Goal: Task Accomplishment & Management: Manage account settings

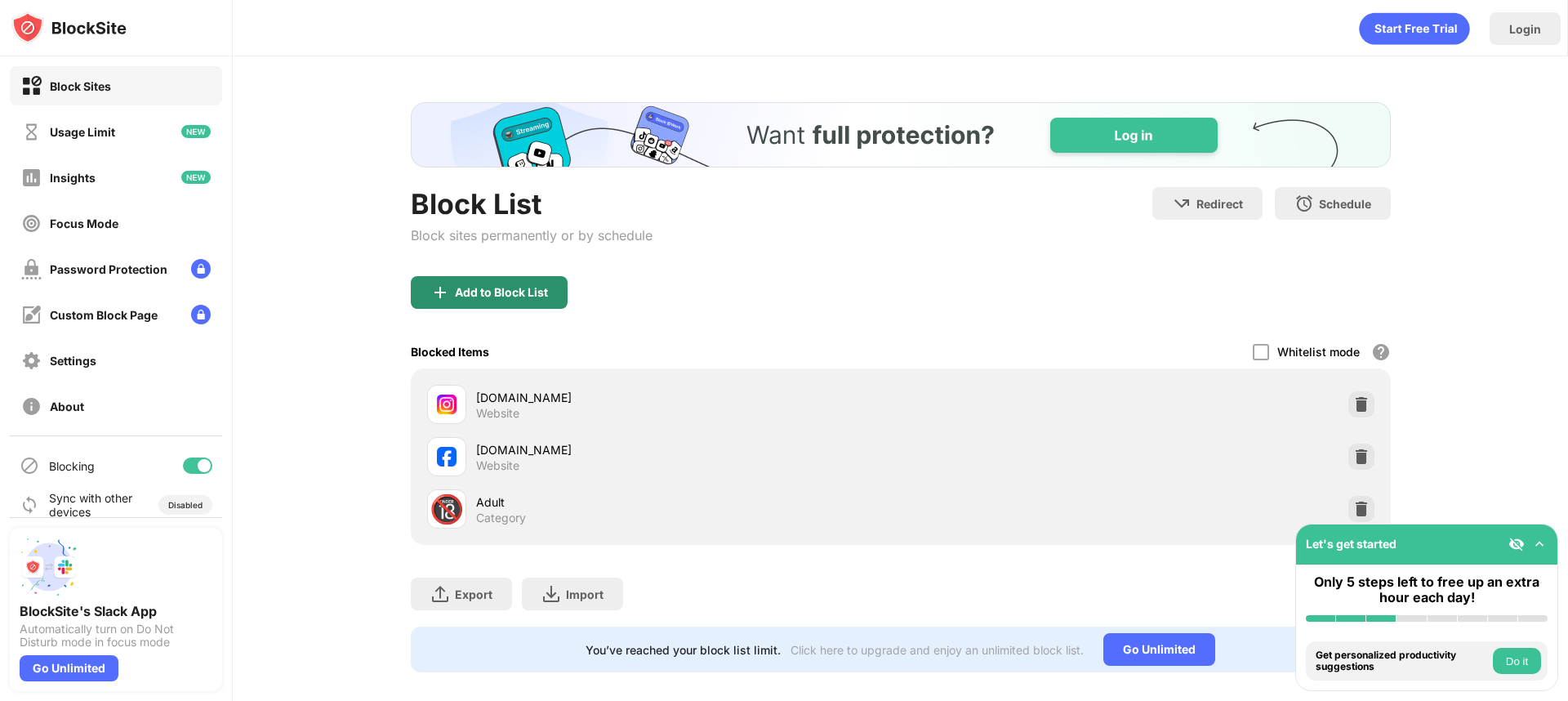
click at [492, 297] on div "Add to Block List" at bounding box center [501, 292] width 93 height 13
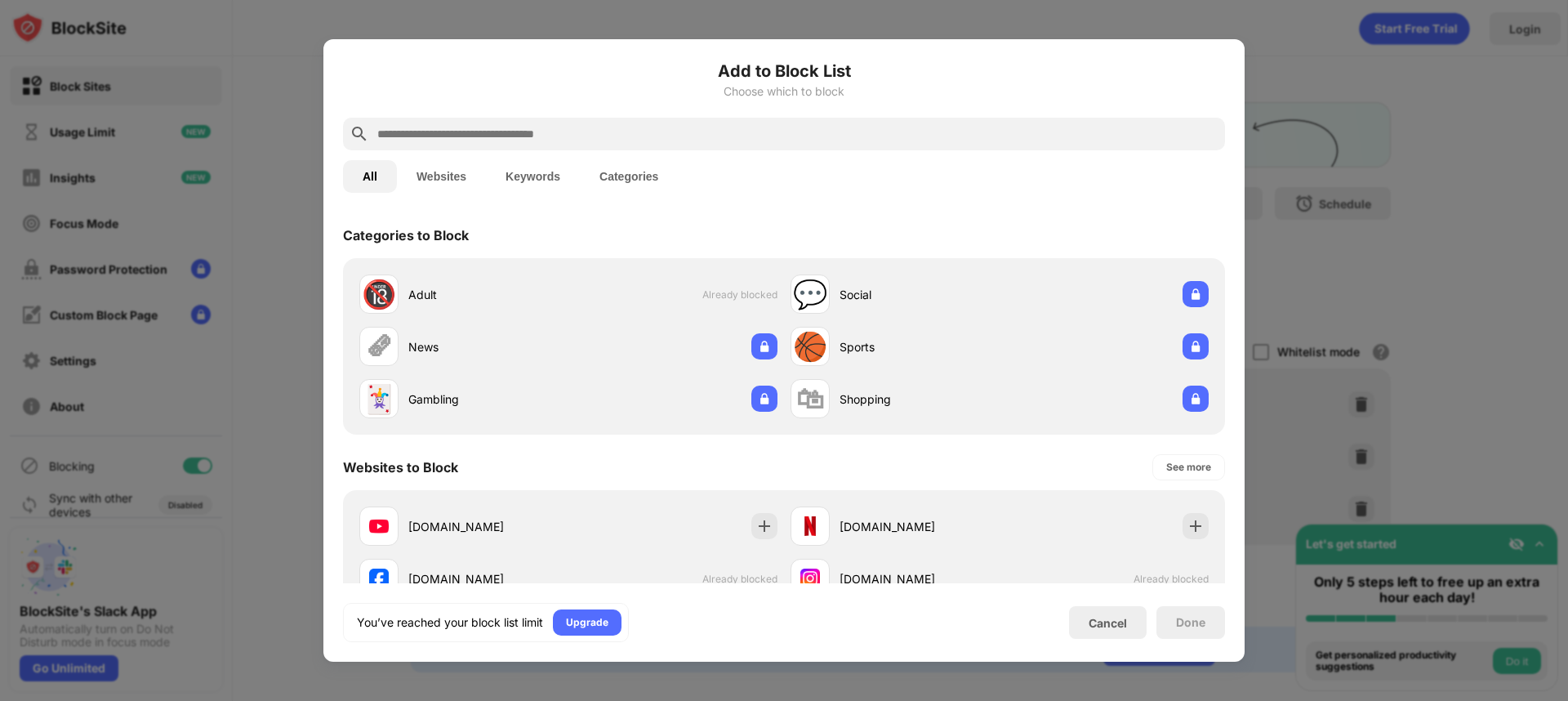
click at [442, 136] on input "text" at bounding box center [796, 134] width 842 height 19
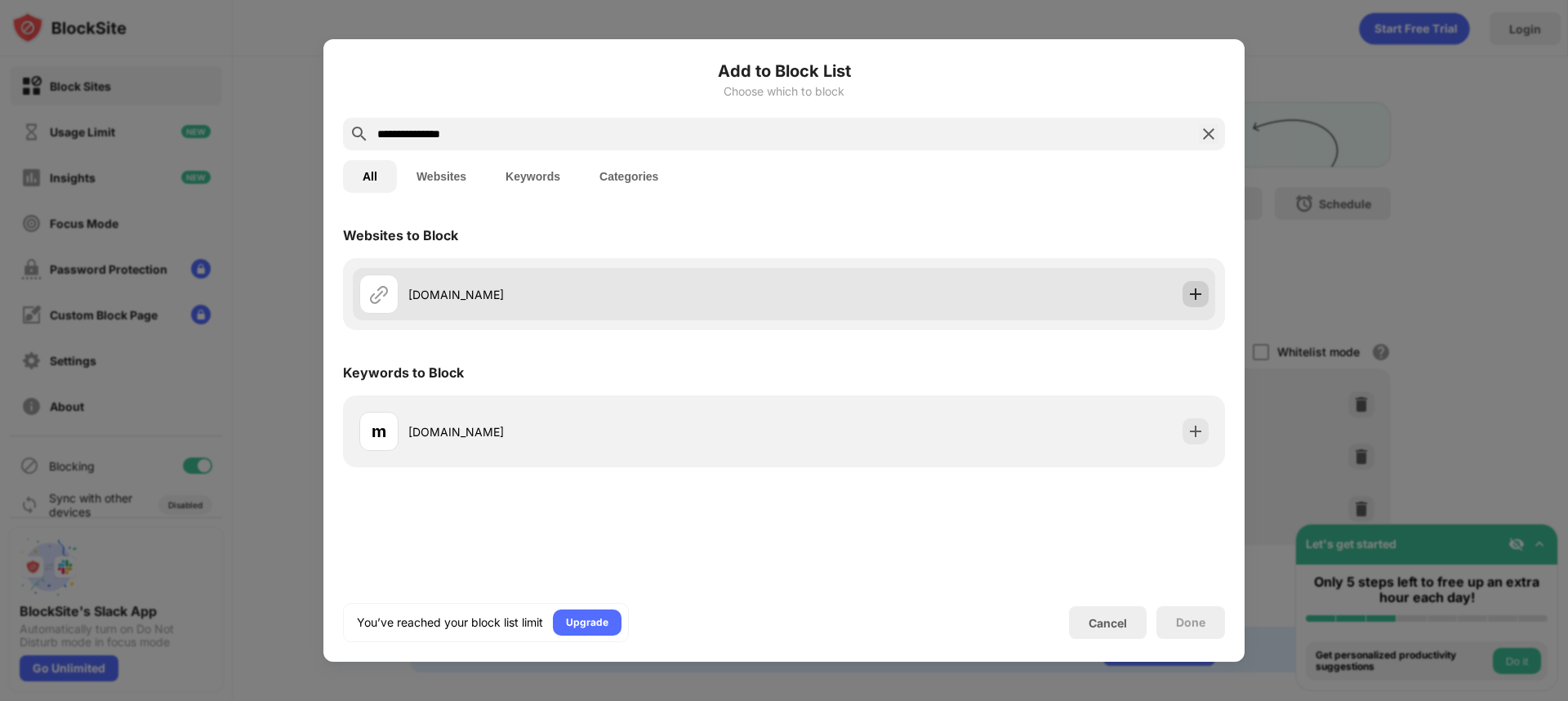
type input "**********"
click at [1189, 293] on img at bounding box center [1195, 294] width 17 height 17
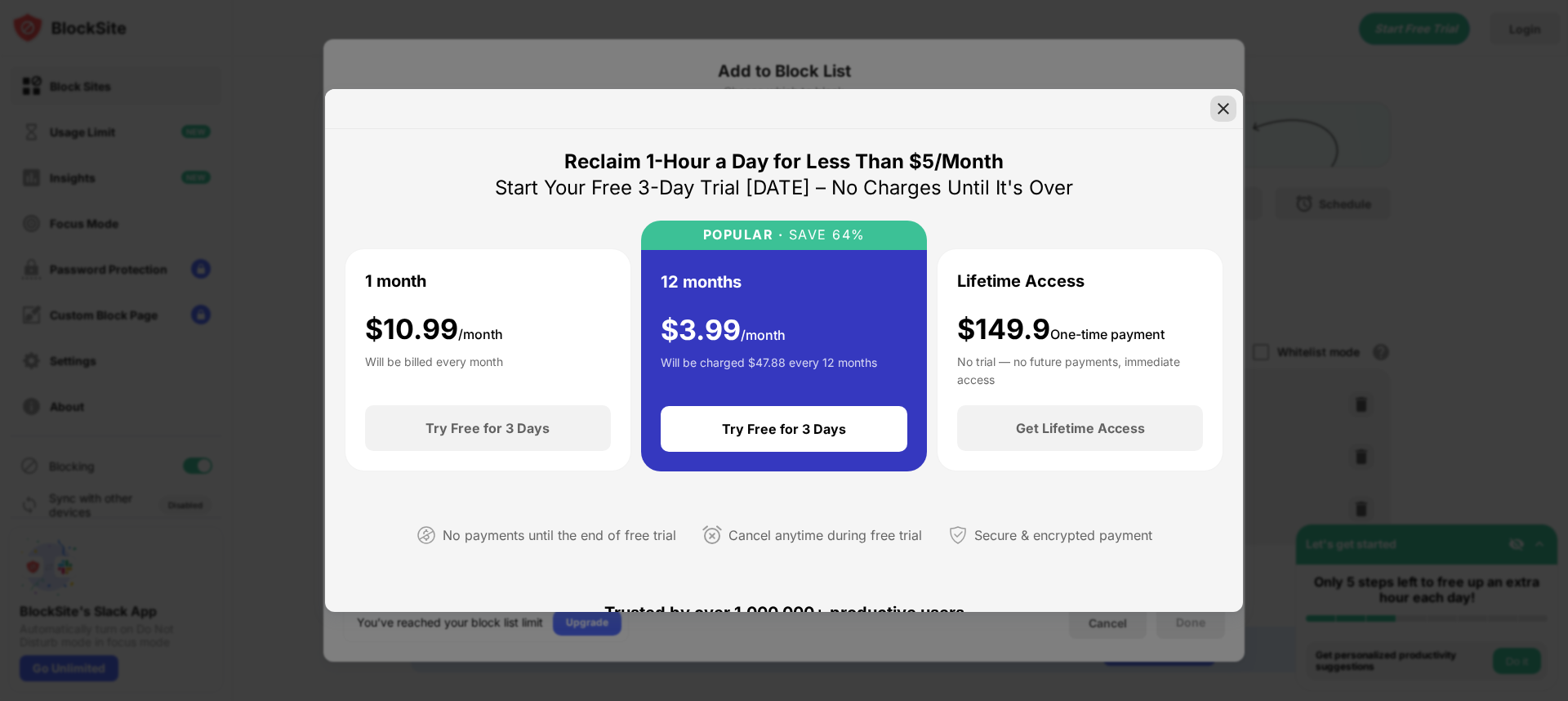
click at [1216, 116] on img at bounding box center [1223, 108] width 17 height 17
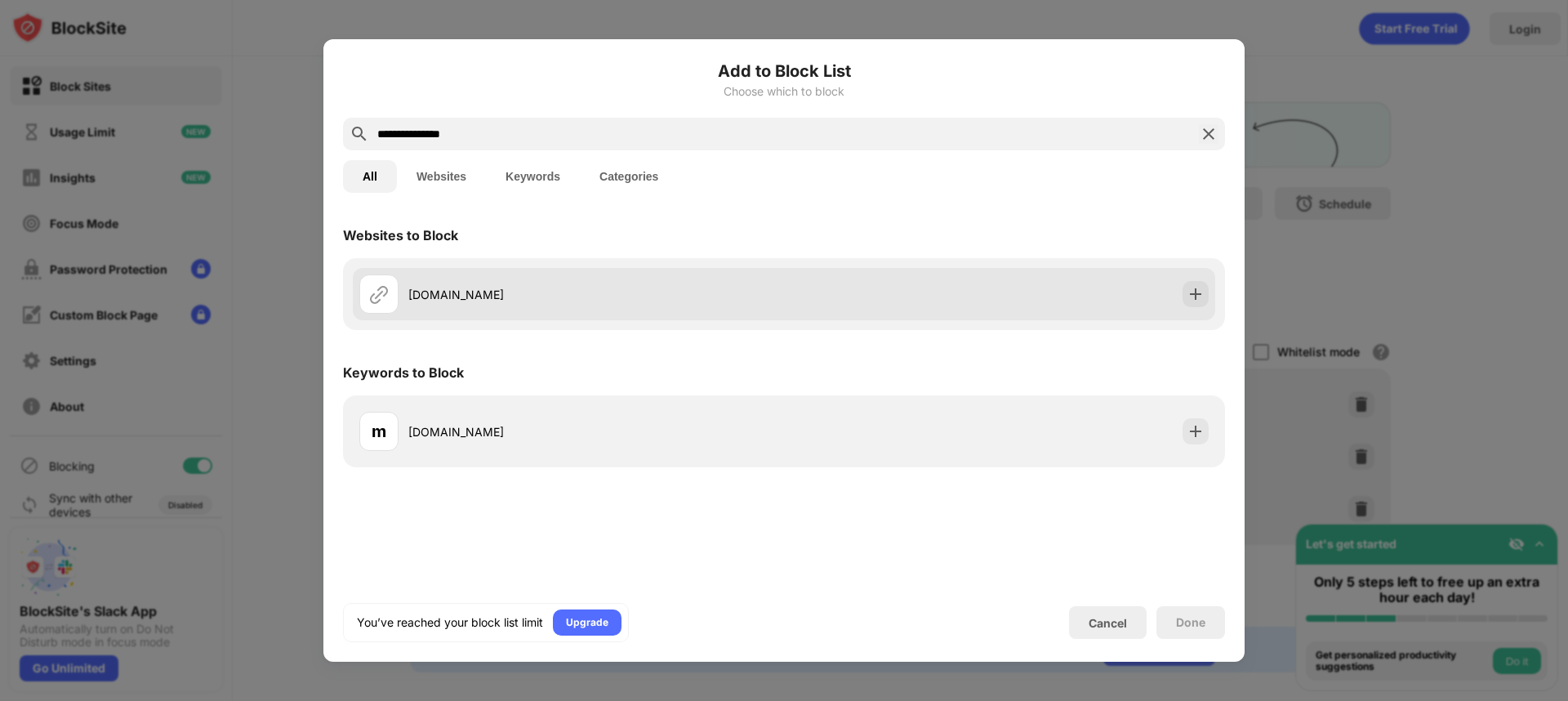
click at [978, 296] on div "movies2watch.cc" at bounding box center [784, 294] width 863 height 52
click at [1199, 287] on img at bounding box center [1195, 294] width 17 height 17
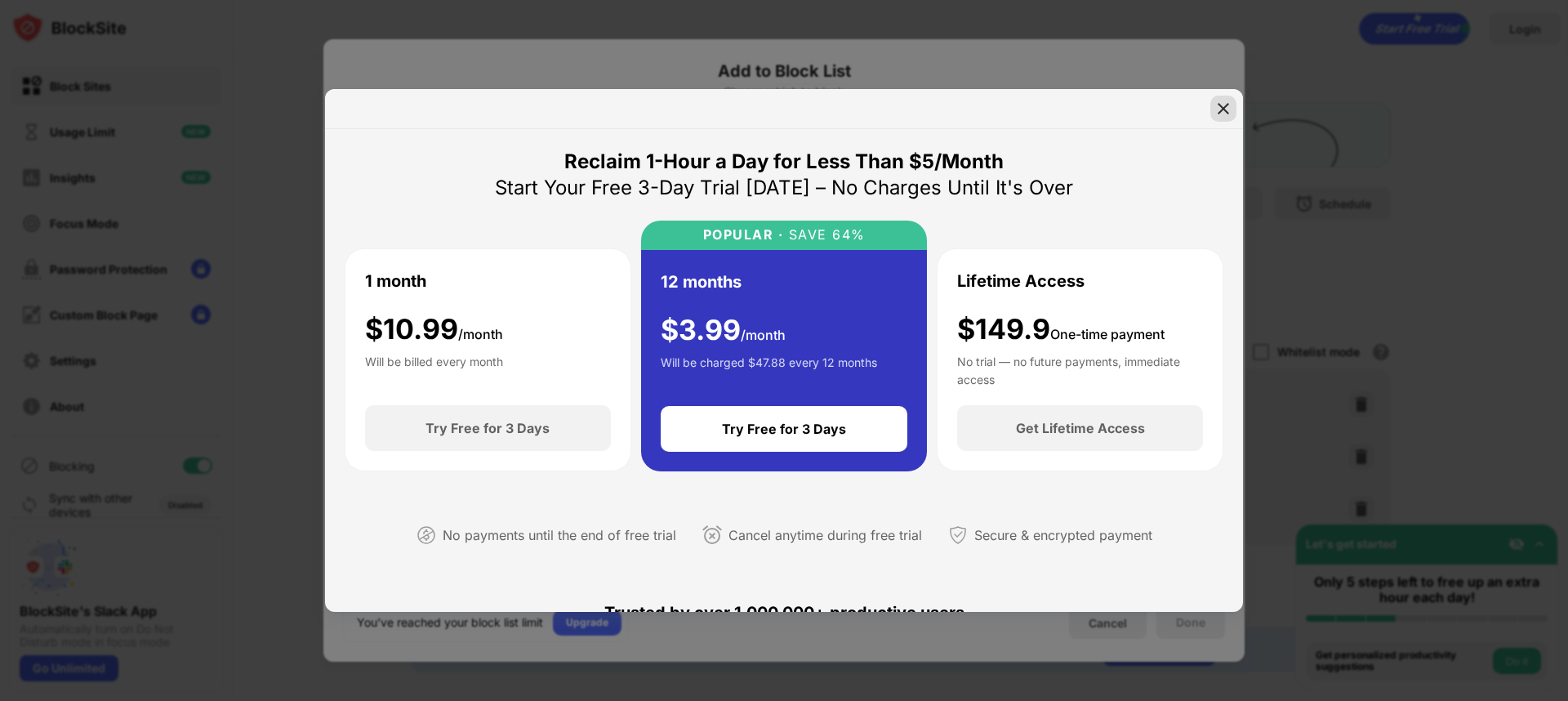
click at [1226, 112] on img at bounding box center [1223, 108] width 17 height 17
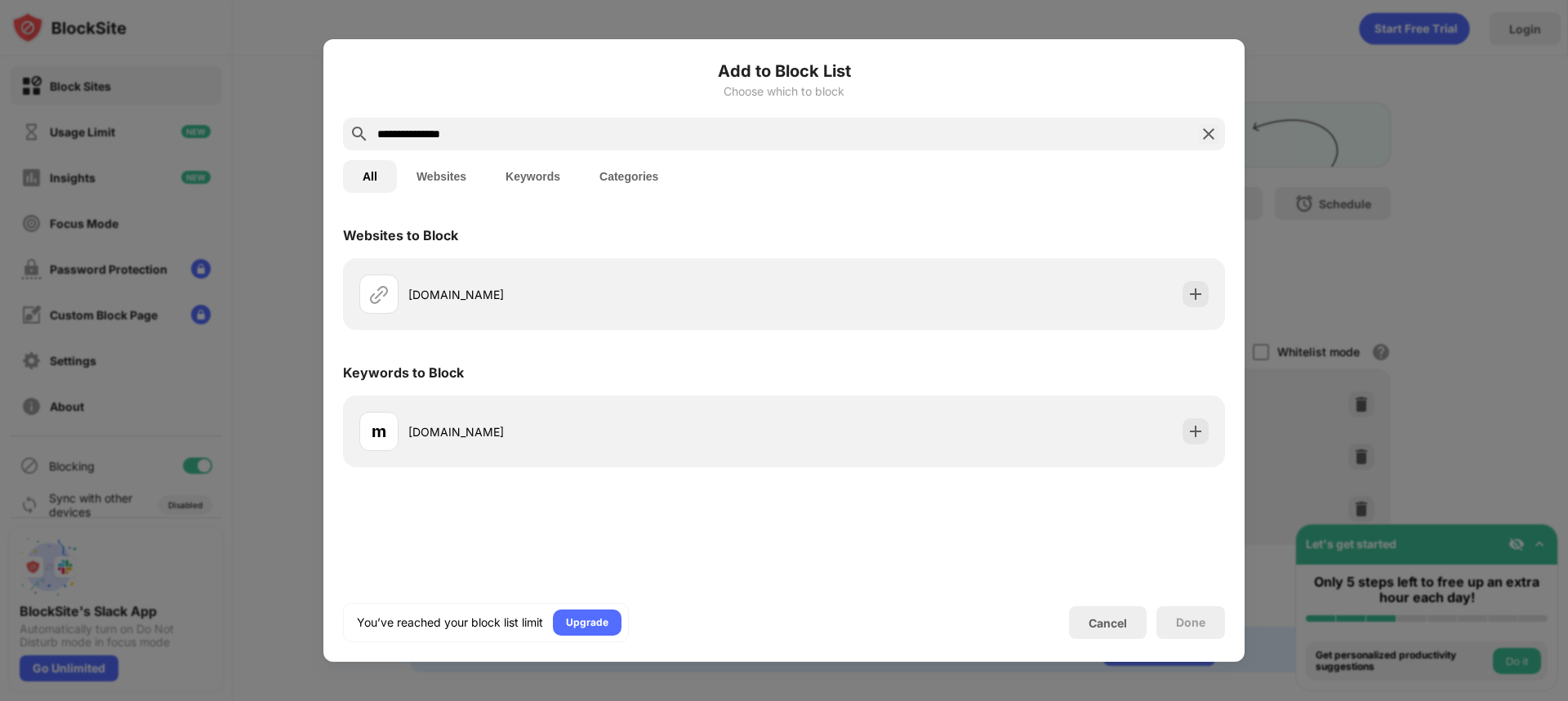
click at [1212, 133] on img at bounding box center [1208, 134] width 19 height 19
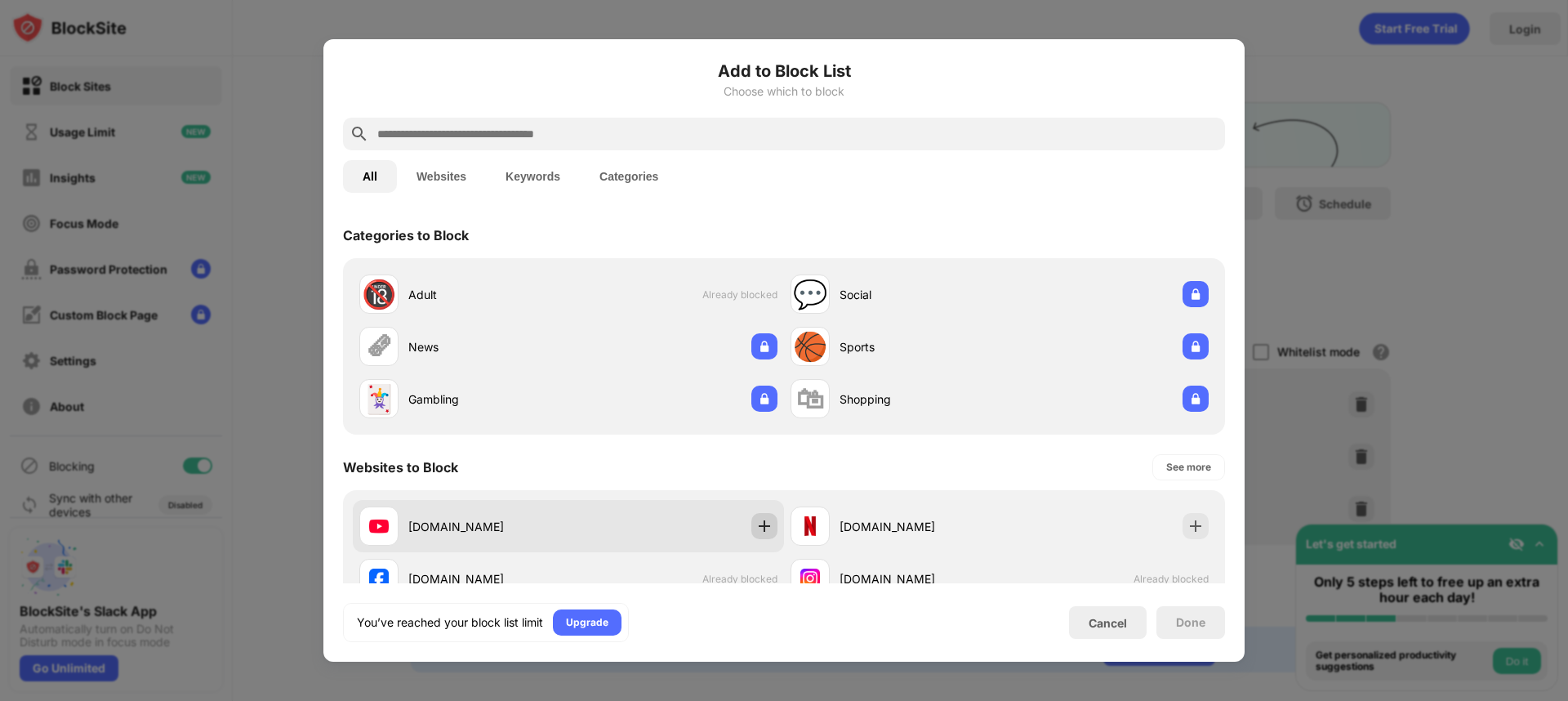
click at [761, 525] on img at bounding box center [765, 527] width 17 height 17
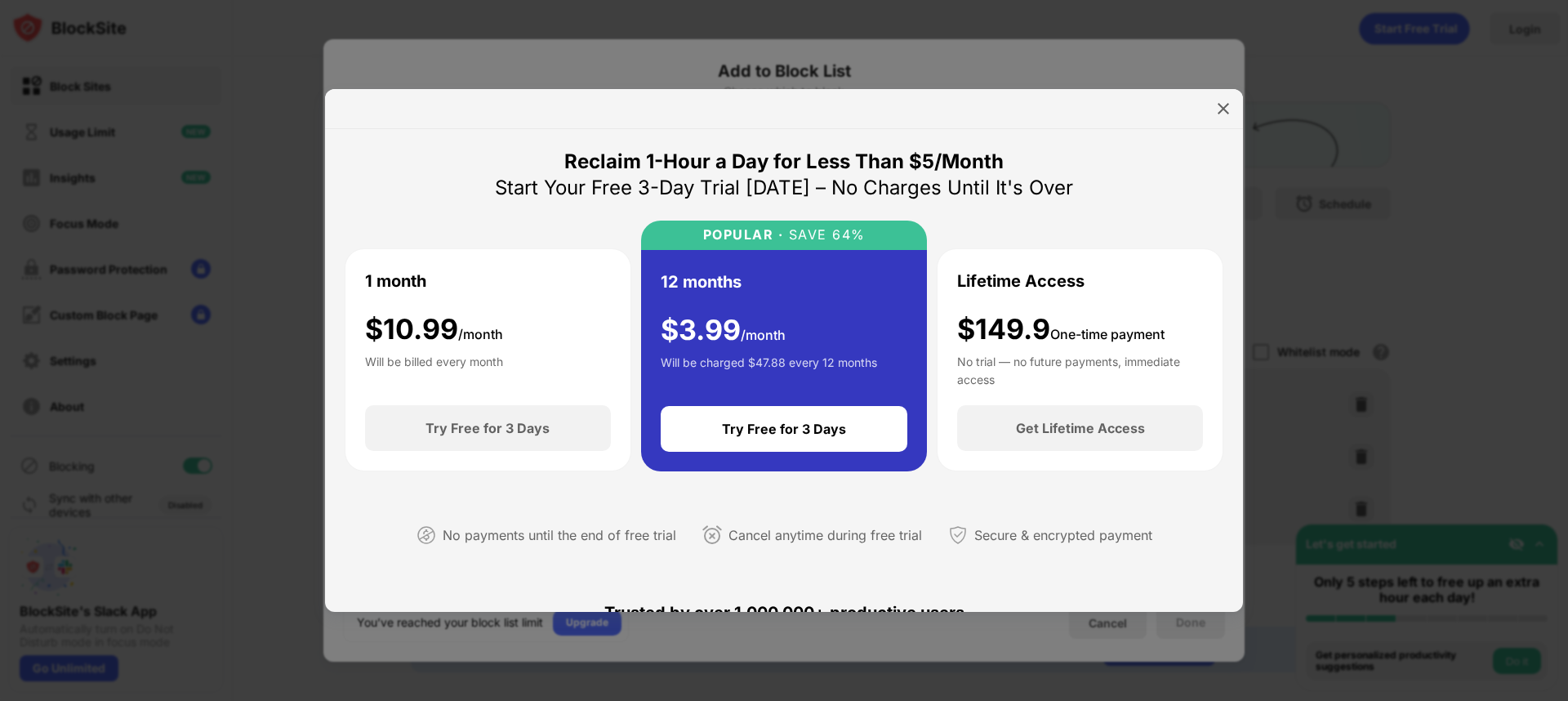
click at [1237, 107] on div at bounding box center [784, 108] width 917 height 40
click at [1227, 107] on img at bounding box center [1223, 108] width 17 height 17
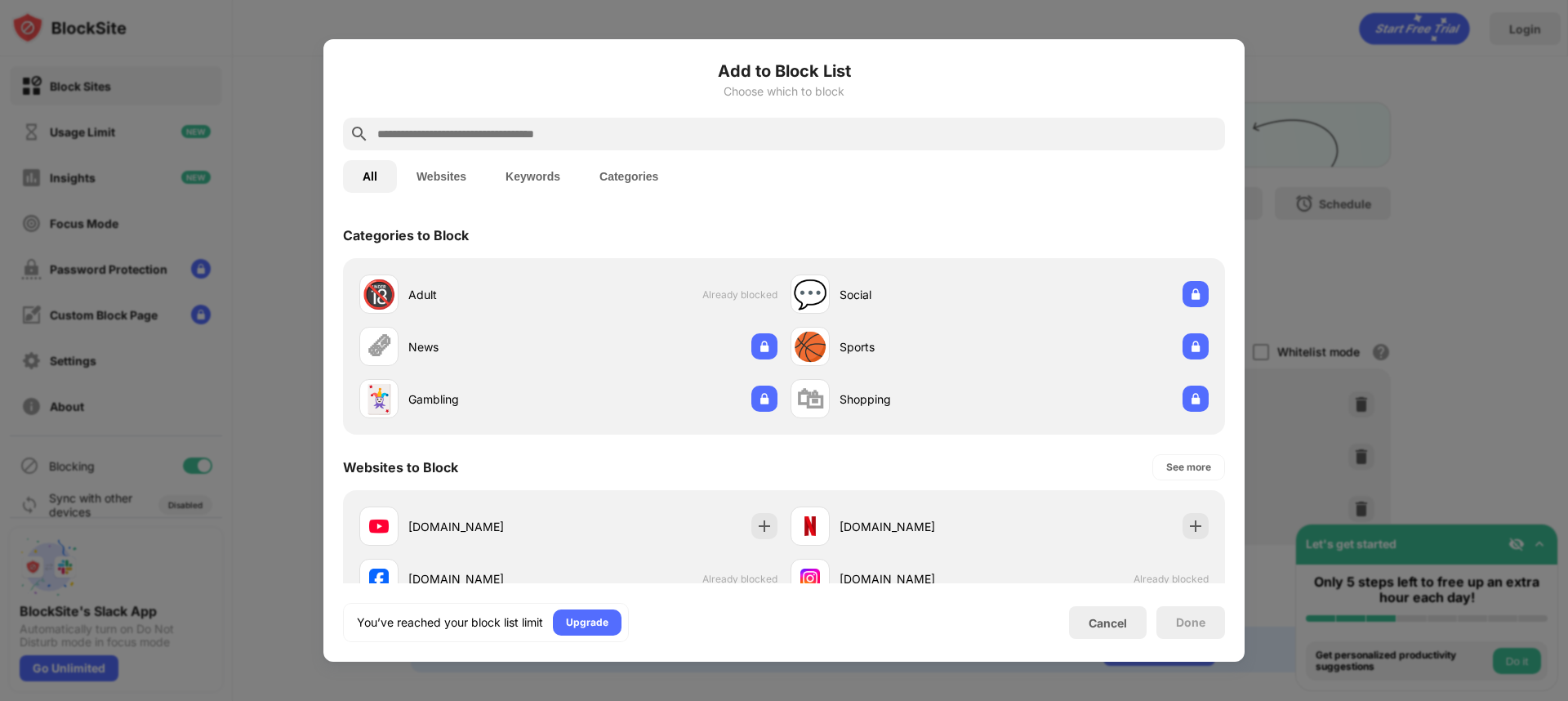
drag, startPoint x: 1235, startPoint y: 371, endPoint x: 1218, endPoint y: 444, distance: 75.0
click at [1232, 422] on div "Add to Block List Choose which to block All Websites Keywords Categories Catego…" at bounding box center [784, 350] width 921 height 622
drag, startPoint x: 1076, startPoint y: 488, endPoint x: 1069, endPoint y: 613, distance: 125.2
click at [1064, 626] on div "Add to Block List Choose which to block All Websites Keywords Categories Catego…" at bounding box center [784, 350] width 882 height 583
click at [1405, 492] on div at bounding box center [784, 350] width 1568 height 701
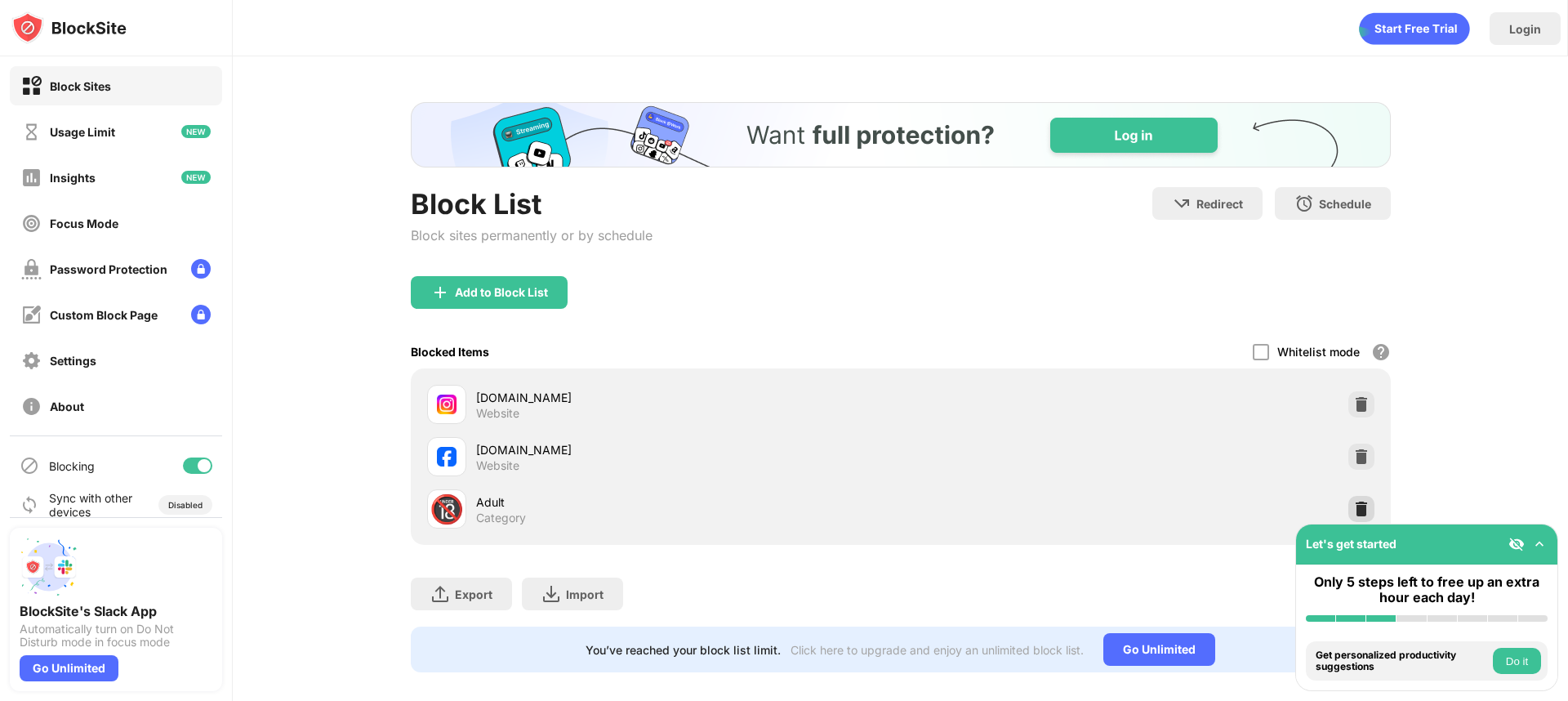
click at [1353, 504] on img at bounding box center [1361, 509] width 17 height 17
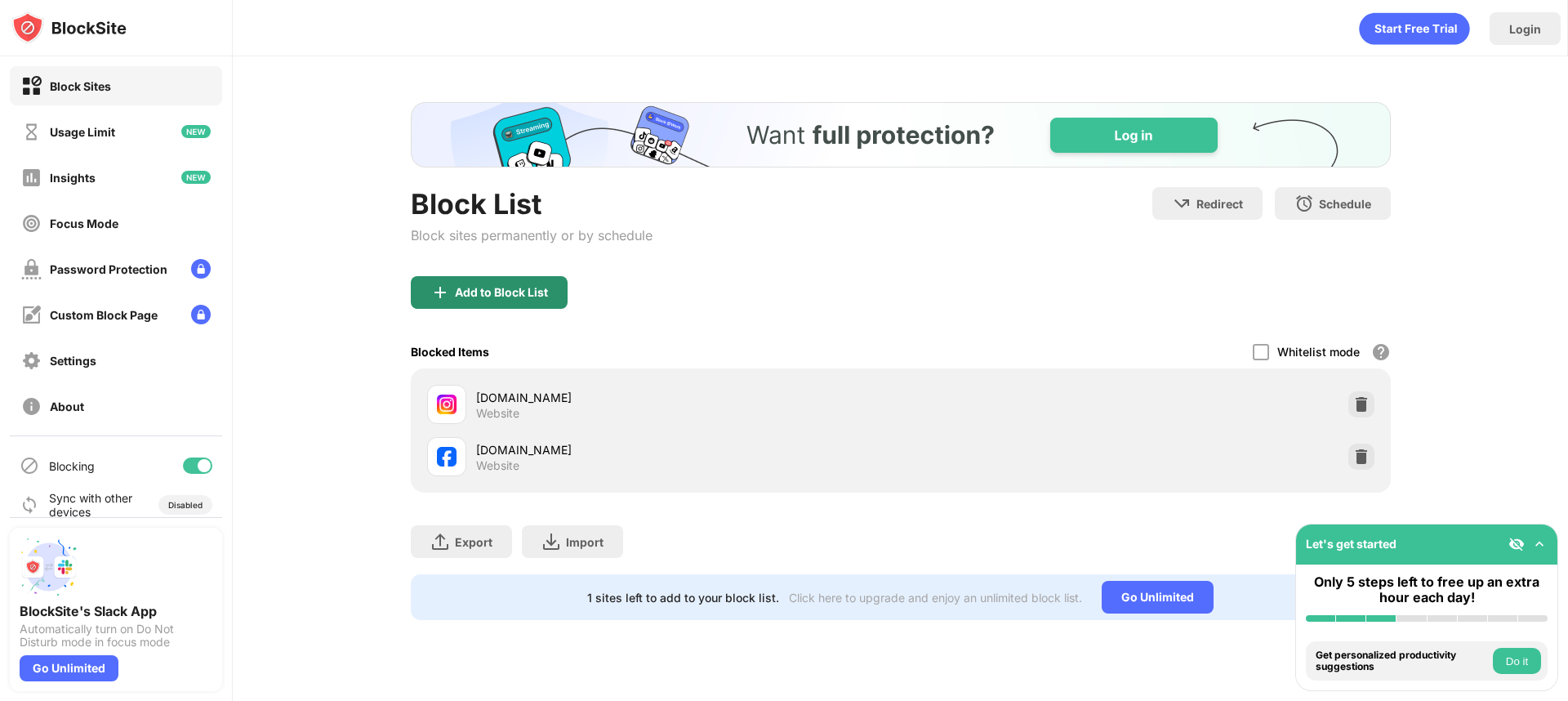
click at [486, 304] on div "Add to Block List" at bounding box center [488, 292] width 157 height 32
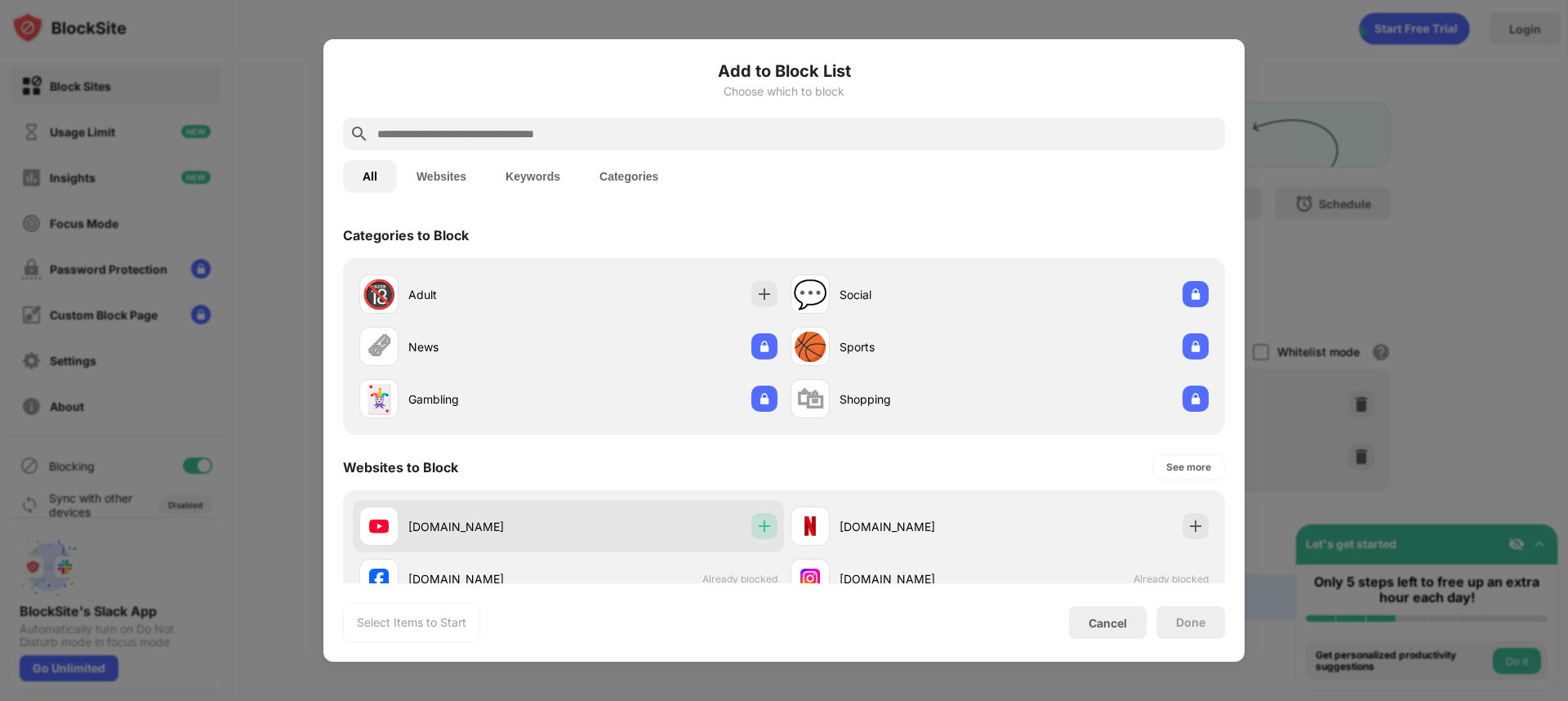
click at [756, 527] on img at bounding box center [765, 527] width 17 height 17
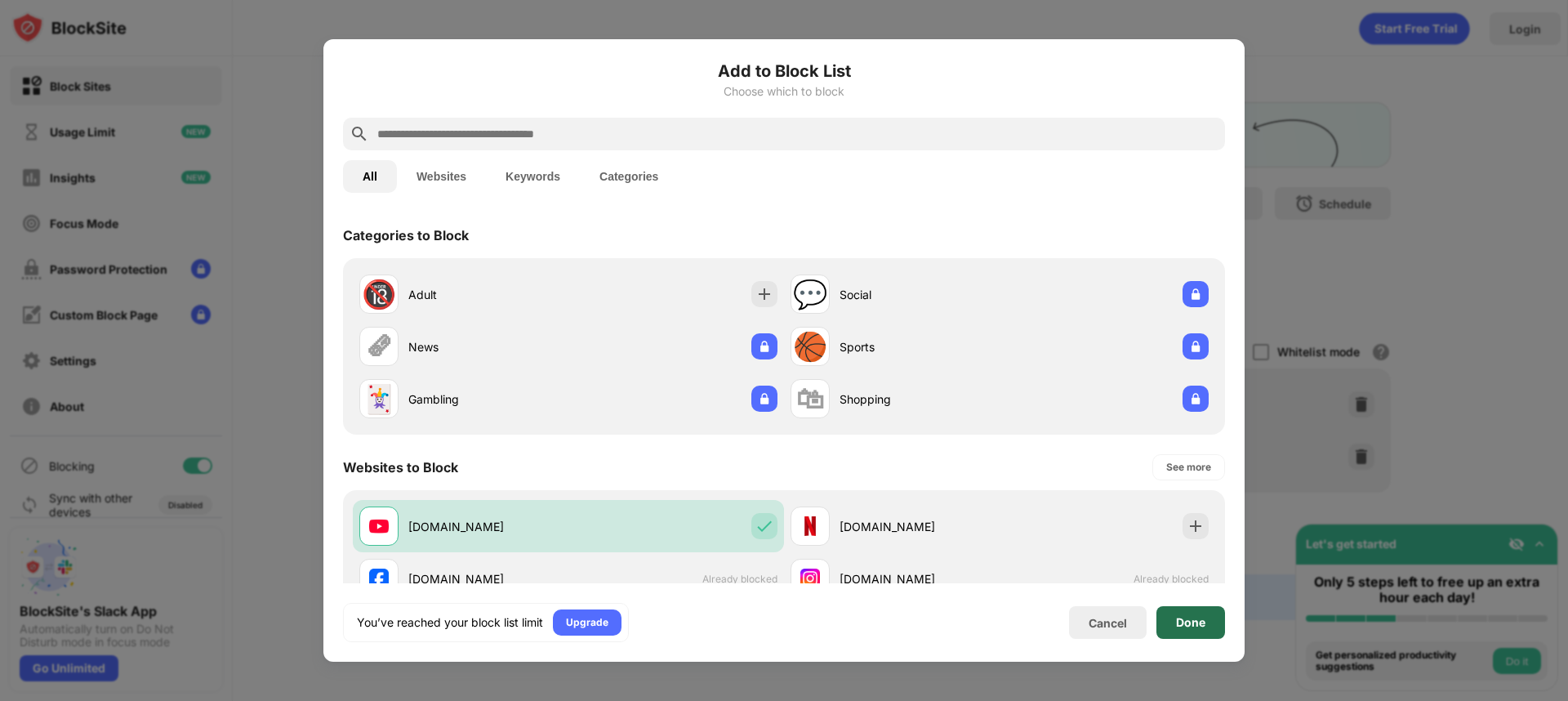
click at [1176, 616] on div "Done" at bounding box center [1191, 622] width 30 height 13
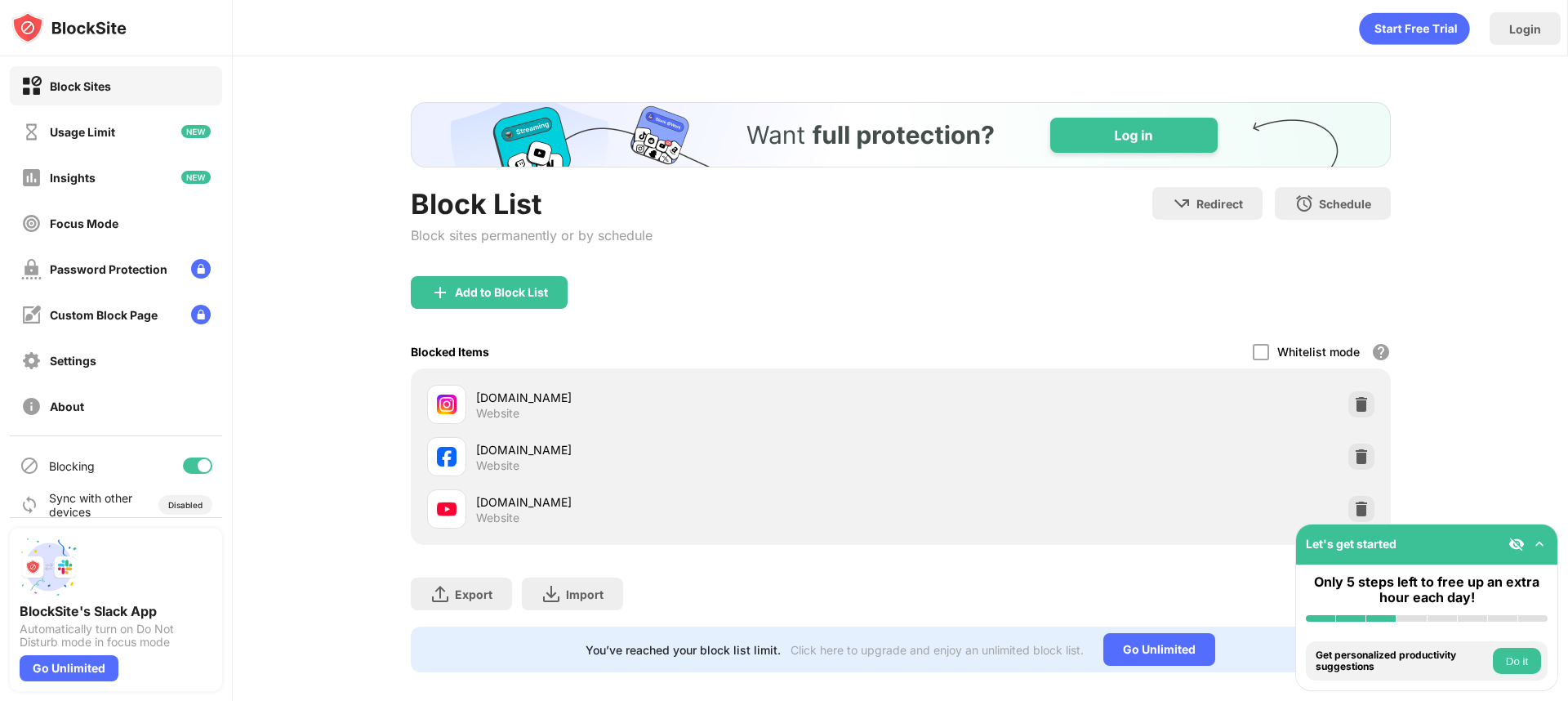
click at [1485, 422] on div "Block List Block sites permanently or by schedule Redirect Choose a site to be …" at bounding box center [900, 388] width 1335 height 662
click at [1253, 348] on div at bounding box center [1261, 352] width 17 height 17
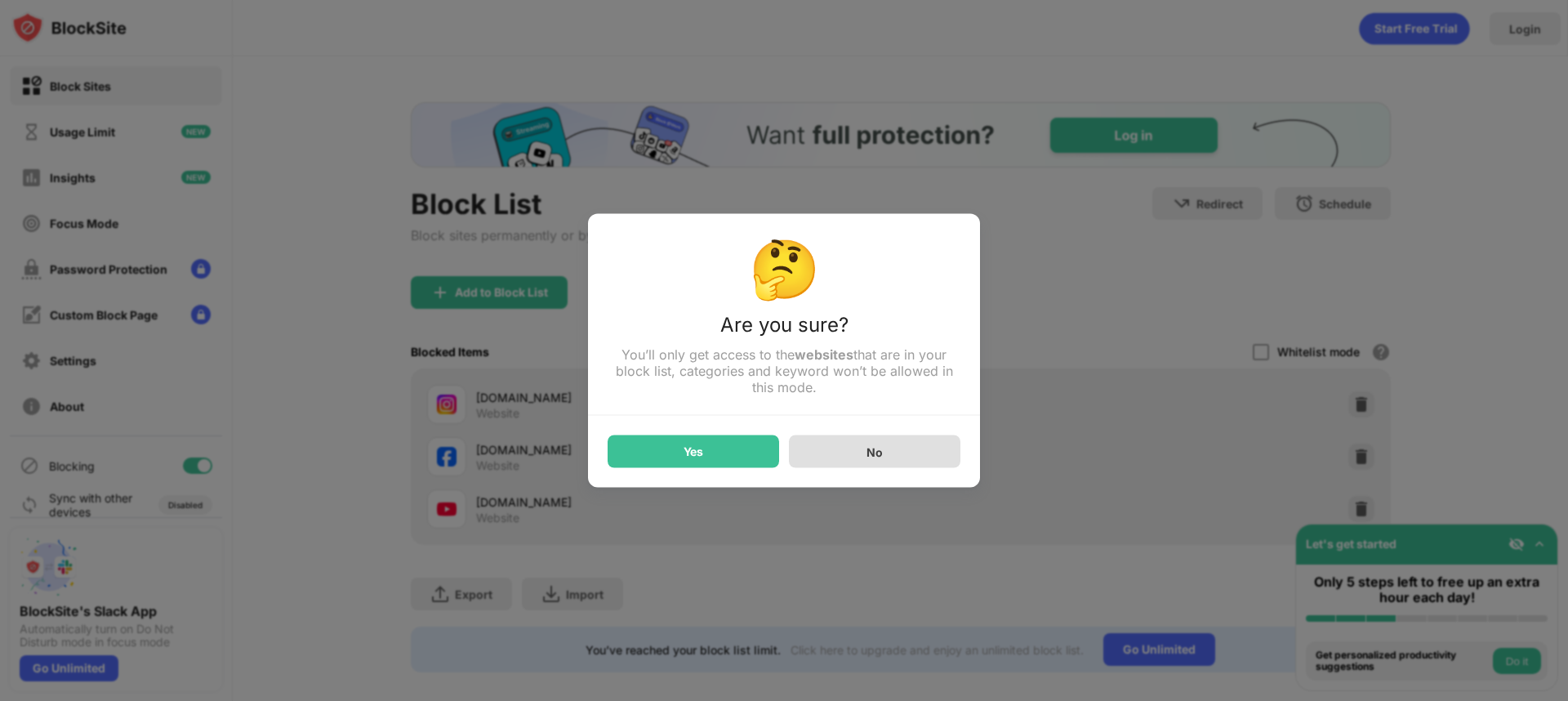
click at [820, 443] on div "No" at bounding box center [874, 452] width 171 height 32
